Goal: Communication & Community: Answer question/provide support

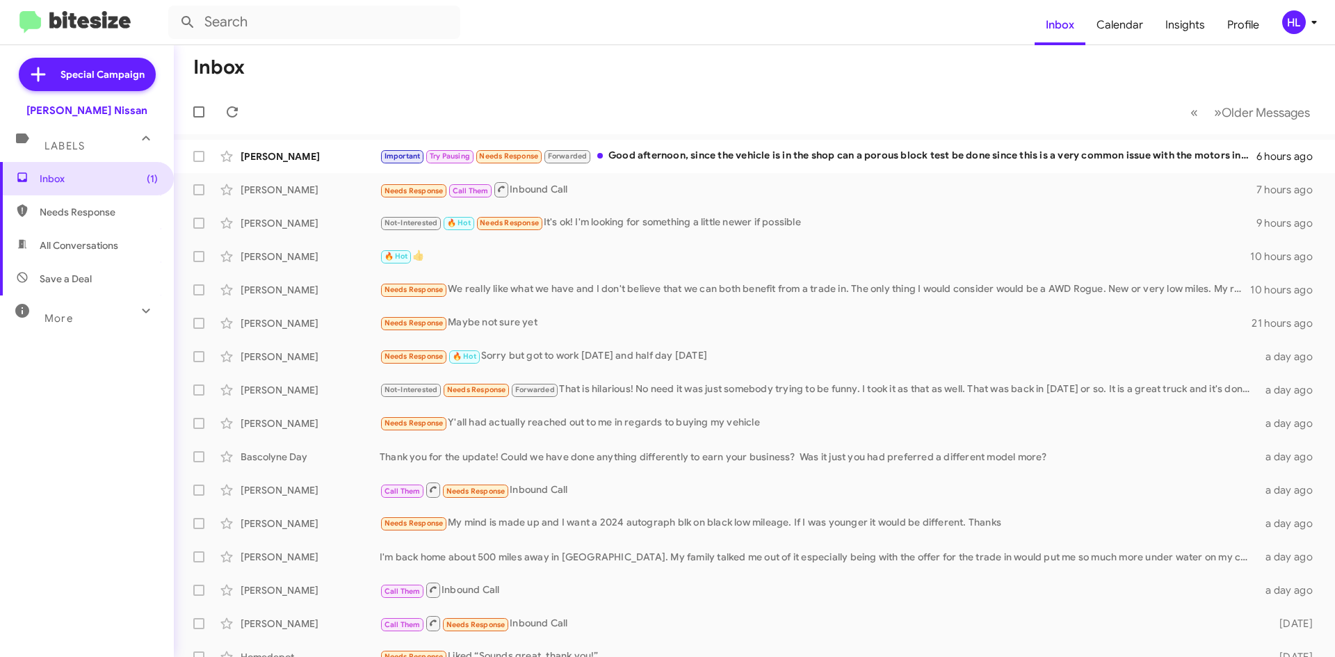
click at [92, 31] on img at bounding box center [74, 22] width 111 height 23
click at [93, 25] on img at bounding box center [74, 22] width 111 height 23
click at [111, 258] on span "All Conversations" at bounding box center [87, 245] width 174 height 33
type input "in:all-conversations"
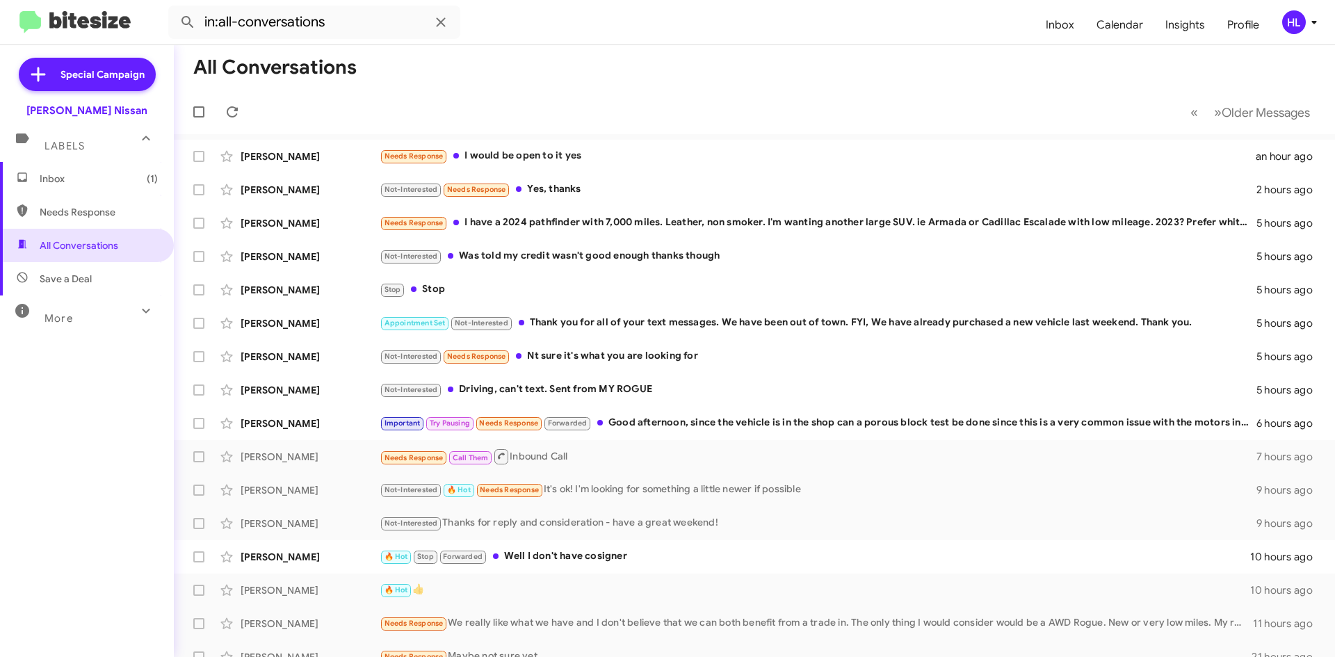
click at [115, 21] on img at bounding box center [74, 22] width 111 height 23
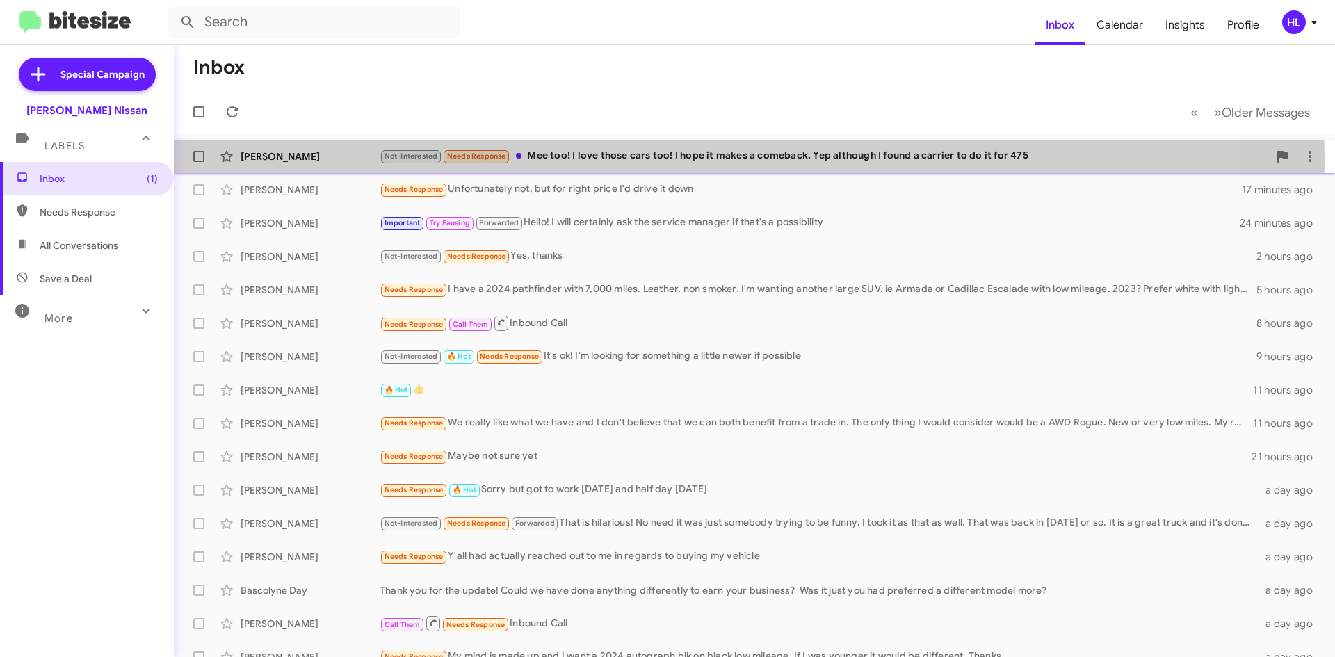
click at [309, 161] on div "[PERSON_NAME]" at bounding box center [310, 156] width 139 height 14
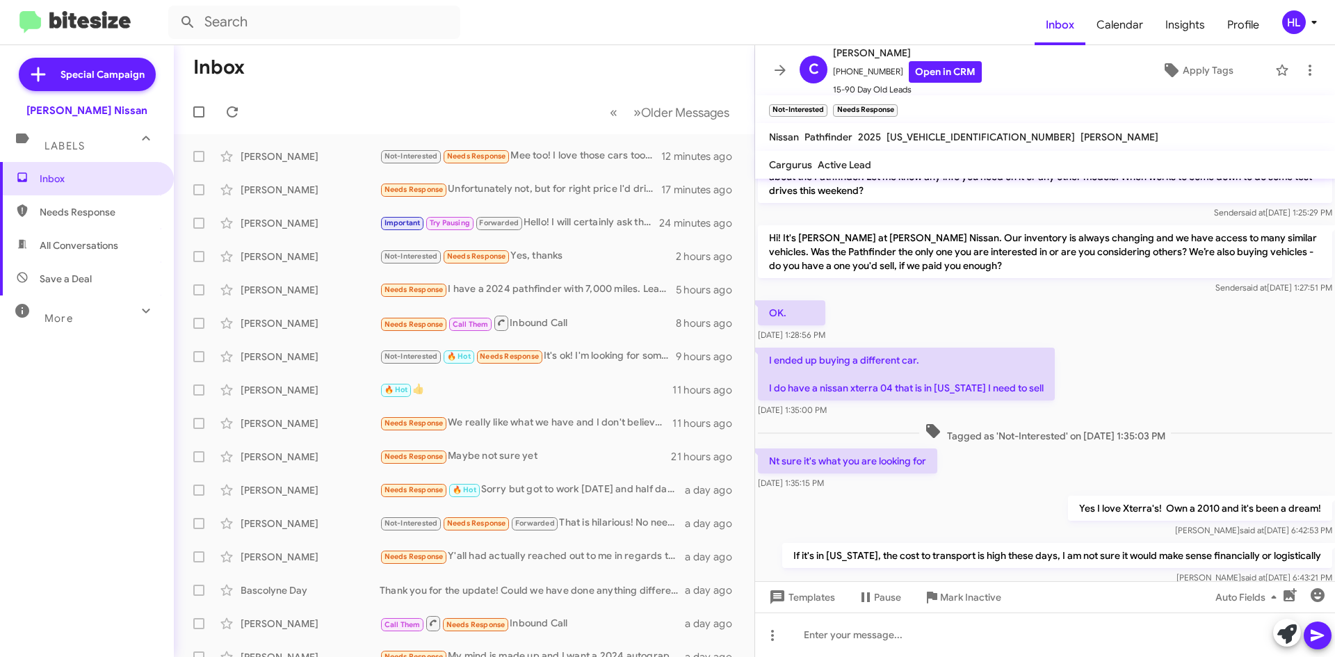
scroll to position [380, 0]
